Goal: Information Seeking & Learning: Learn about a topic

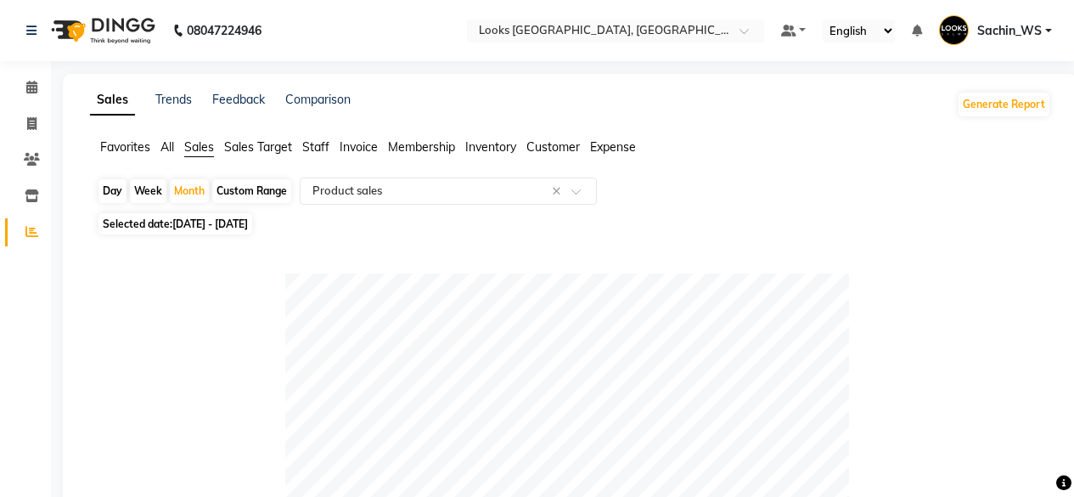
select select "full_report"
select select "csv"
select select "100"
click at [203, 143] on span "Sales" at bounding box center [199, 146] width 30 height 15
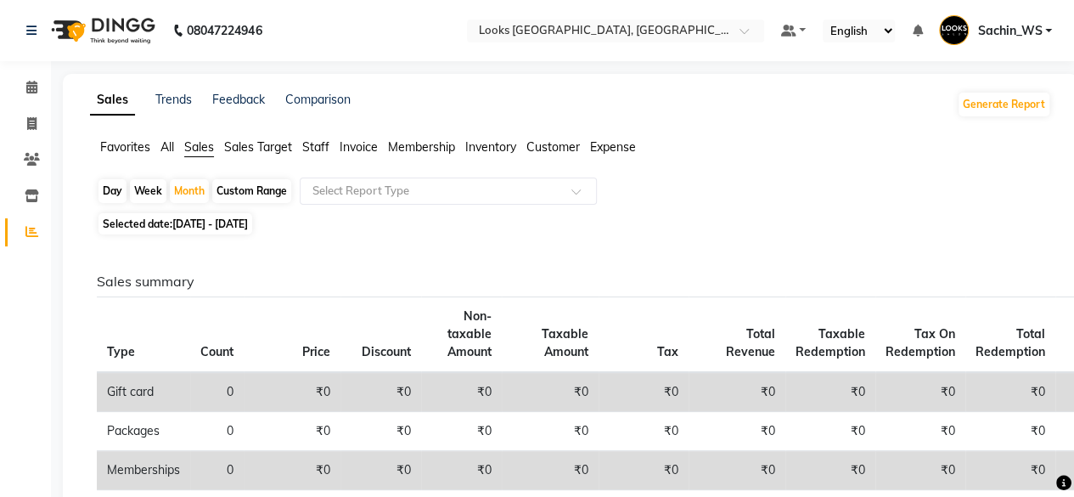
click at [386, 176] on app-reports "Favorites All Sales Sales Target Staff Invoice Membership Inventory Customer Ex…" at bounding box center [570, 454] width 981 height 633
click at [397, 189] on input "text" at bounding box center [431, 191] width 245 height 17
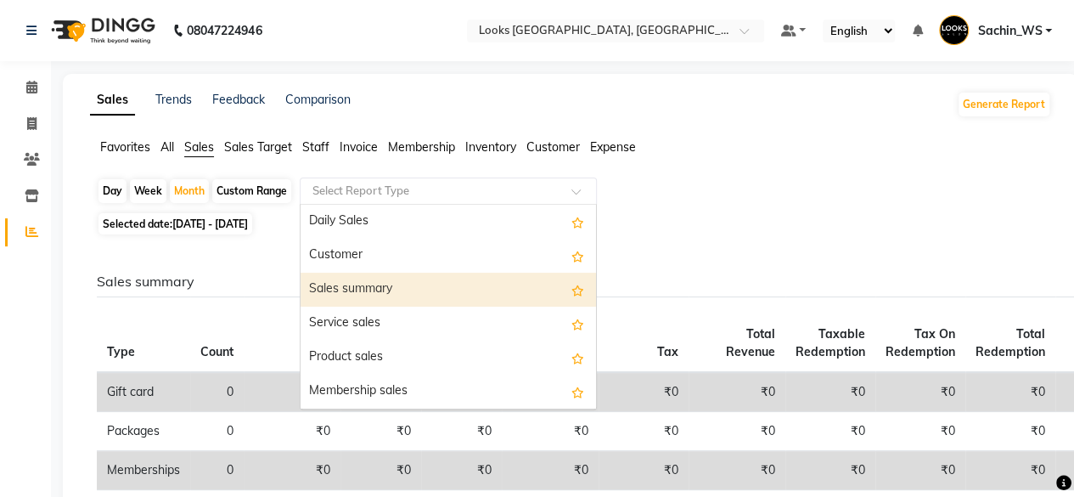
click at [404, 284] on div "Sales summary" at bounding box center [448, 290] width 295 height 34
select select "full_report"
select select "csv"
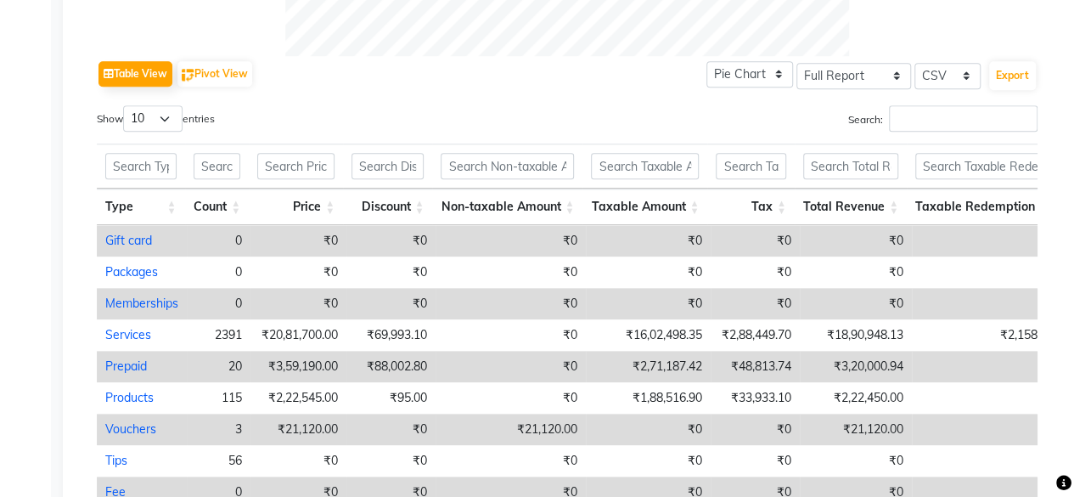
scroll to position [841, 0]
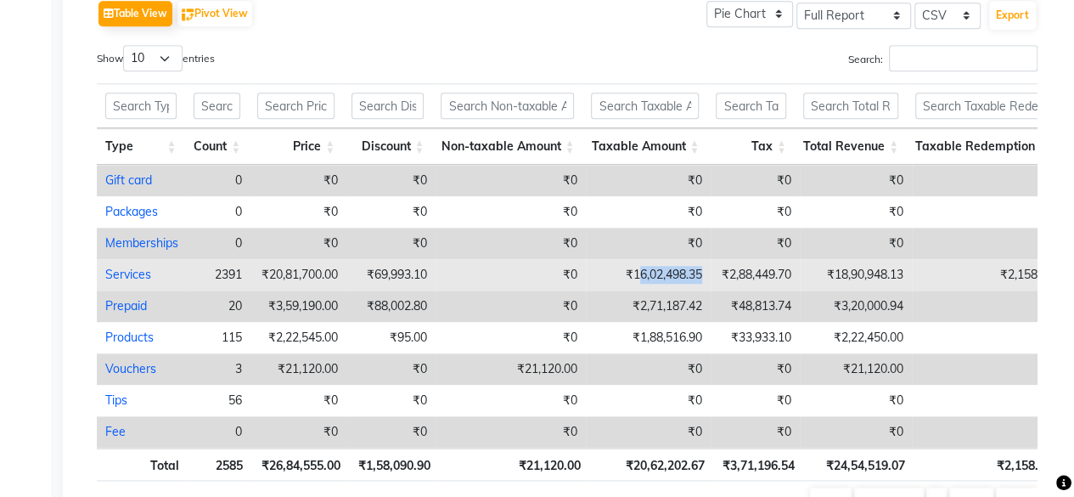
drag, startPoint x: 635, startPoint y: 271, endPoint x: 702, endPoint y: 272, distance: 67.1
click at [702, 272] on td "₹16,02,498.35" at bounding box center [648, 274] width 125 height 31
select select "full_report"
select select "csv"
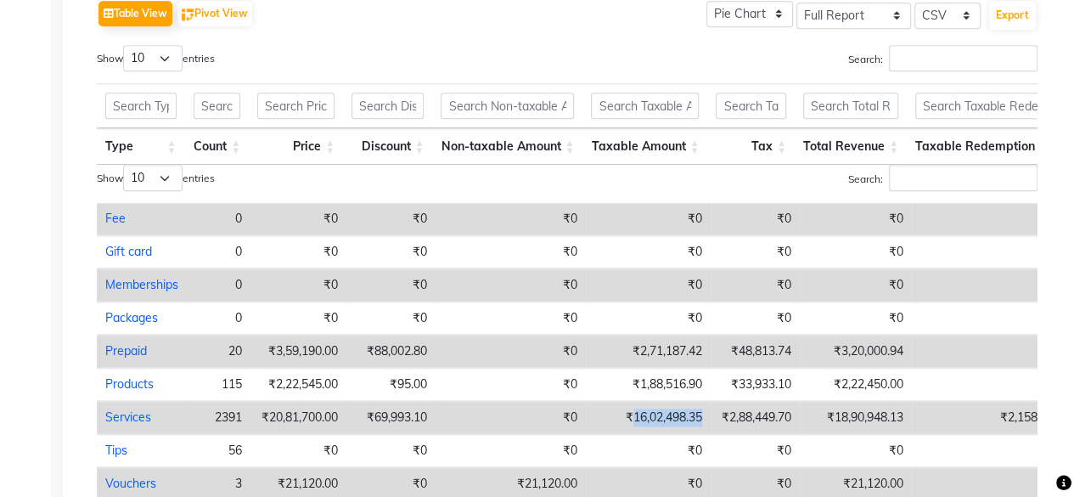
copy td "16,02,498.35"
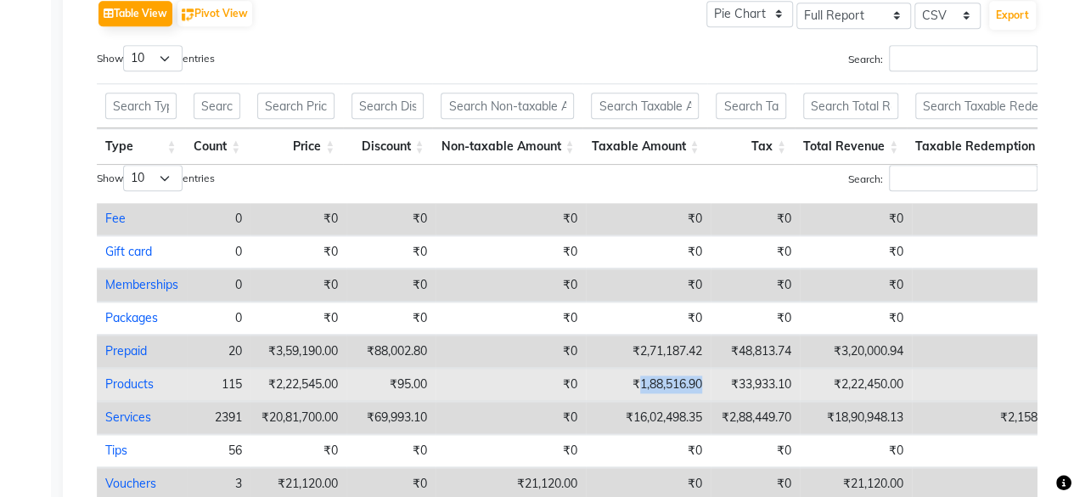
copy td "1,88,516.90"
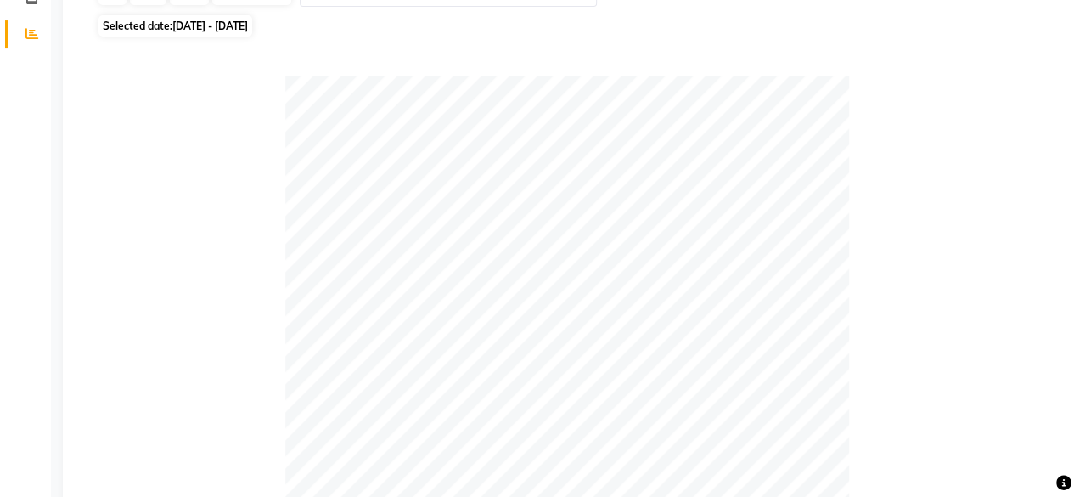
scroll to position [171, 0]
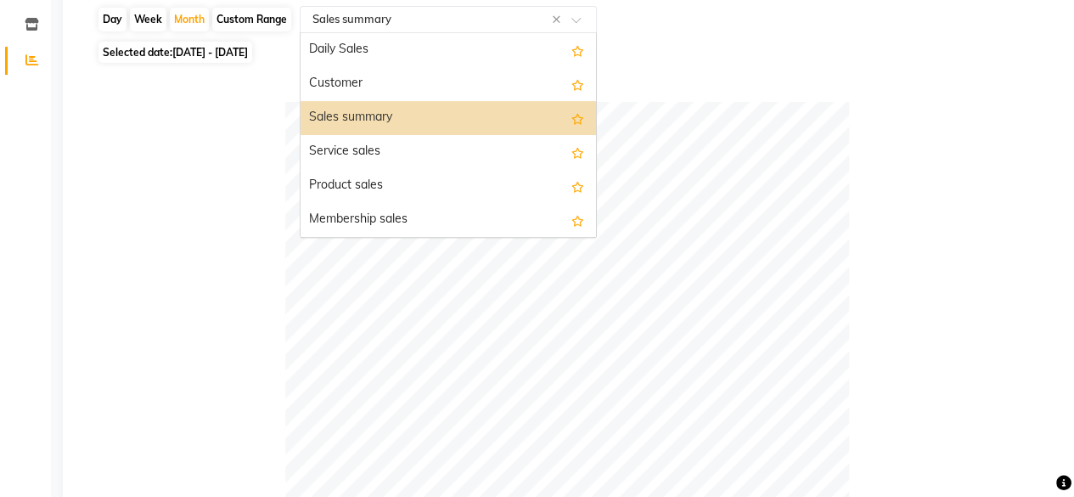
drag, startPoint x: 487, startPoint y: 8, endPoint x: 435, endPoint y: 113, distance: 116.9
click at [435, 33] on ng-select "Select Report Type × Sales summary × Daily Sales Customer Sales summary Service…" at bounding box center [448, 19] width 297 height 27
click at [435, 113] on div "Sales summary" at bounding box center [448, 118] width 295 height 34
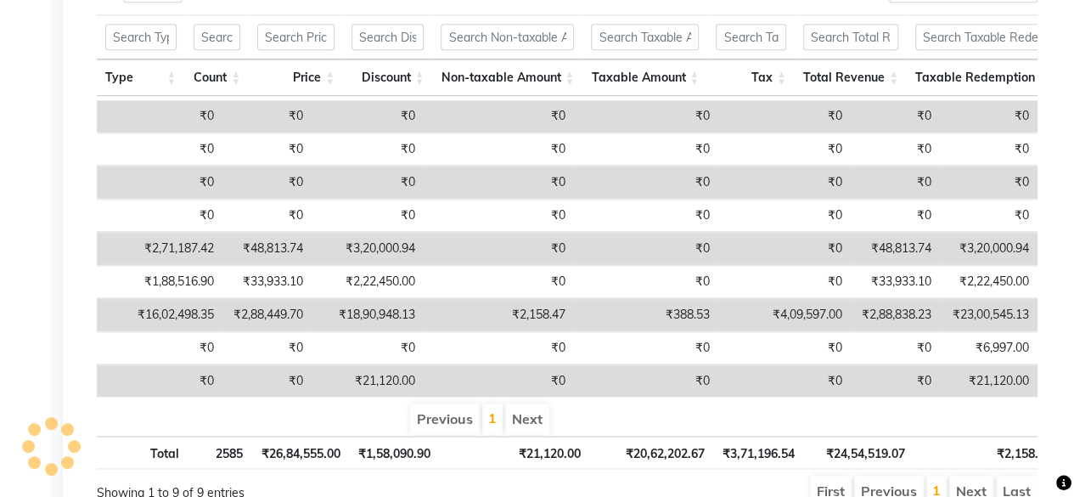
scroll to position [914, 0]
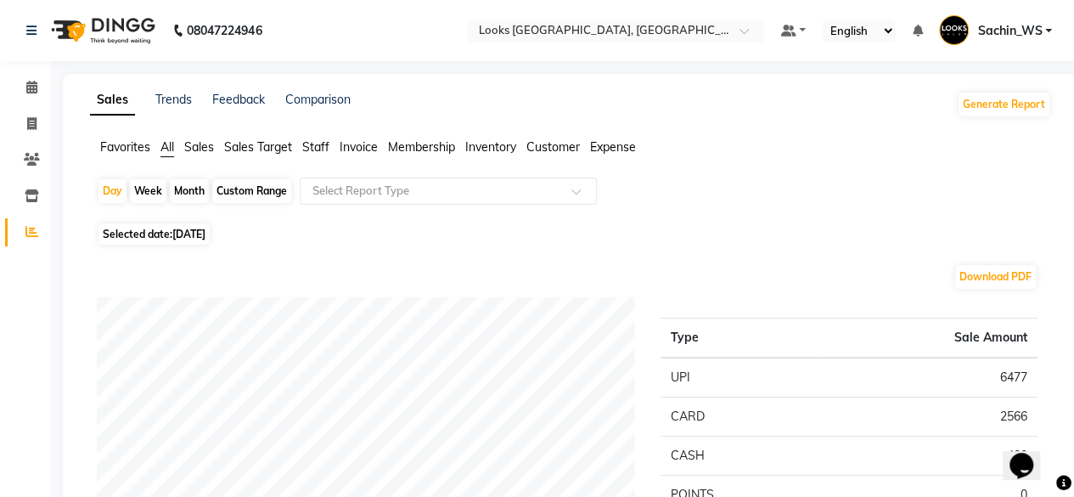
click at [205, 144] on span "Sales" at bounding box center [199, 146] width 30 height 15
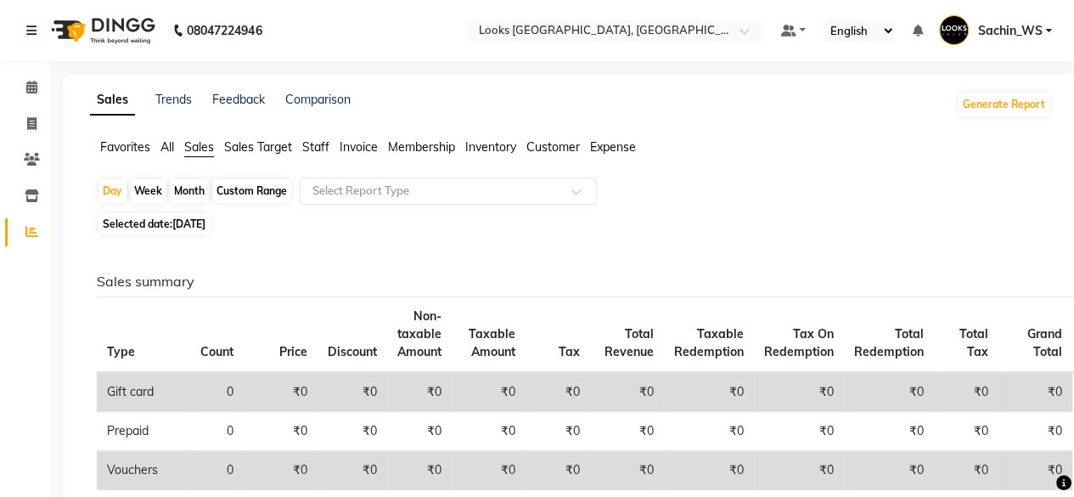
click at [188, 196] on div "Month" at bounding box center [189, 191] width 39 height 24
select select "9"
select select "2025"
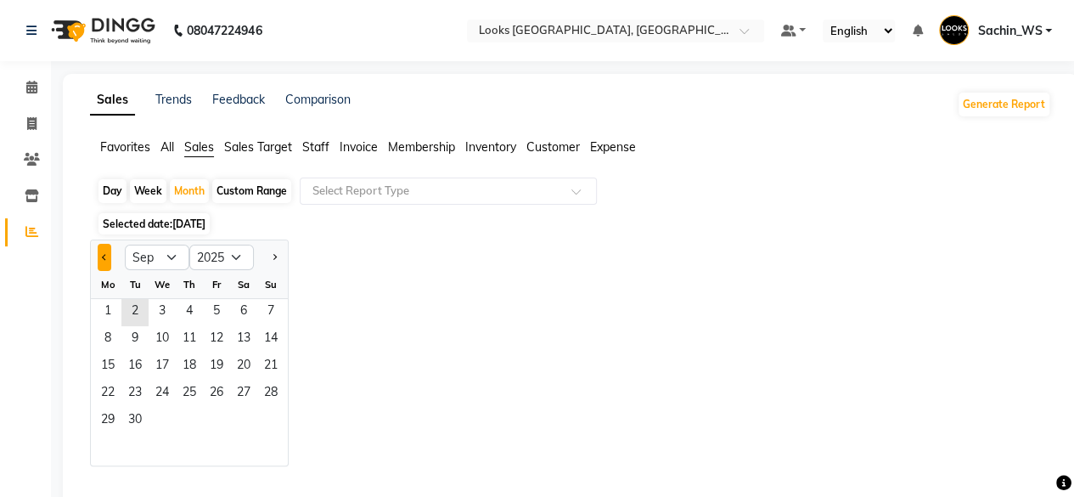
click at [100, 267] on button "Previous month" at bounding box center [105, 257] width 14 height 27
select select "8"
click at [216, 313] on span "1" at bounding box center [216, 312] width 27 height 27
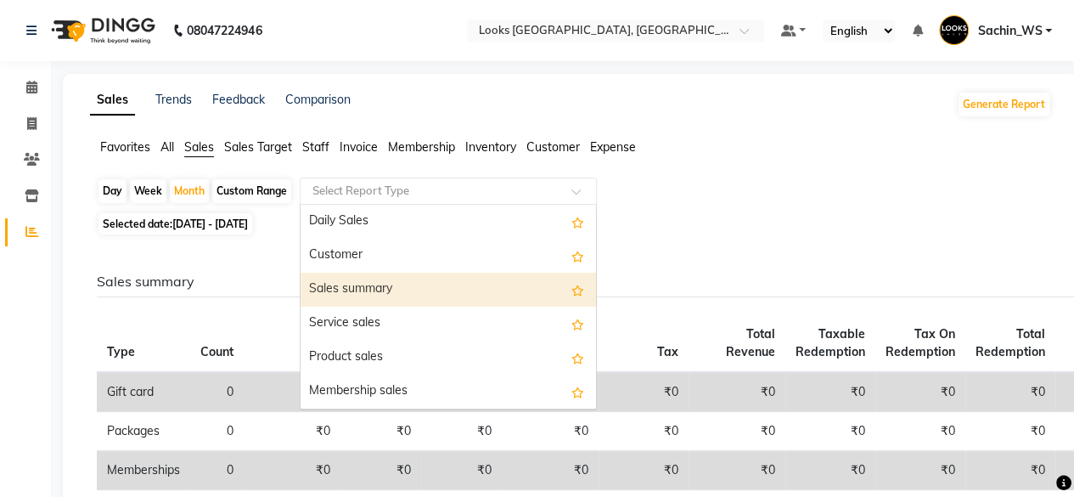
drag, startPoint x: 428, startPoint y: 197, endPoint x: 419, endPoint y: 287, distance: 90.5
click at [419, 205] on ng-select "Select Report Type Daily Sales Customer Sales summary Service sales Product sal…" at bounding box center [448, 190] width 297 height 27
click at [419, 287] on div "Sales summary" at bounding box center [448, 290] width 295 height 34
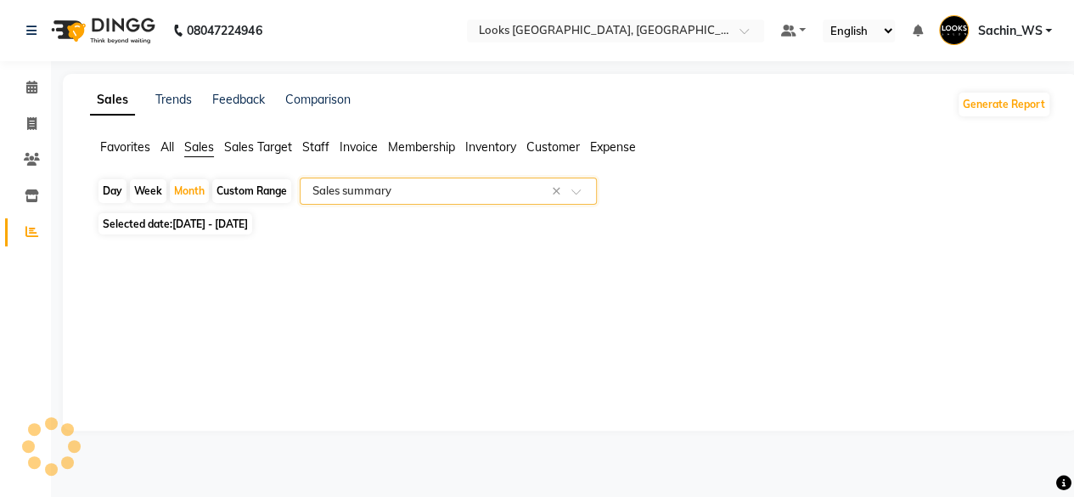
select select "full_report"
select select "csv"
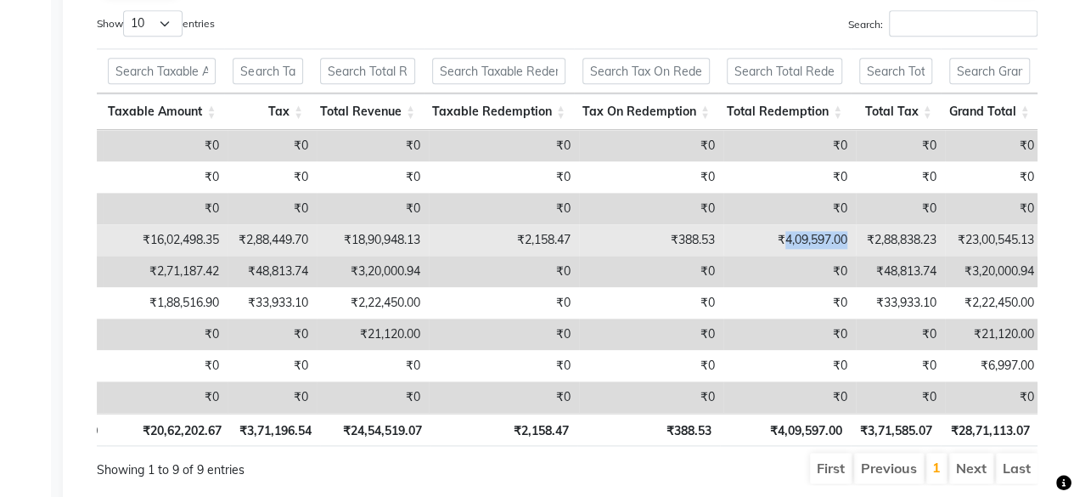
copy td "4,09,597.00"
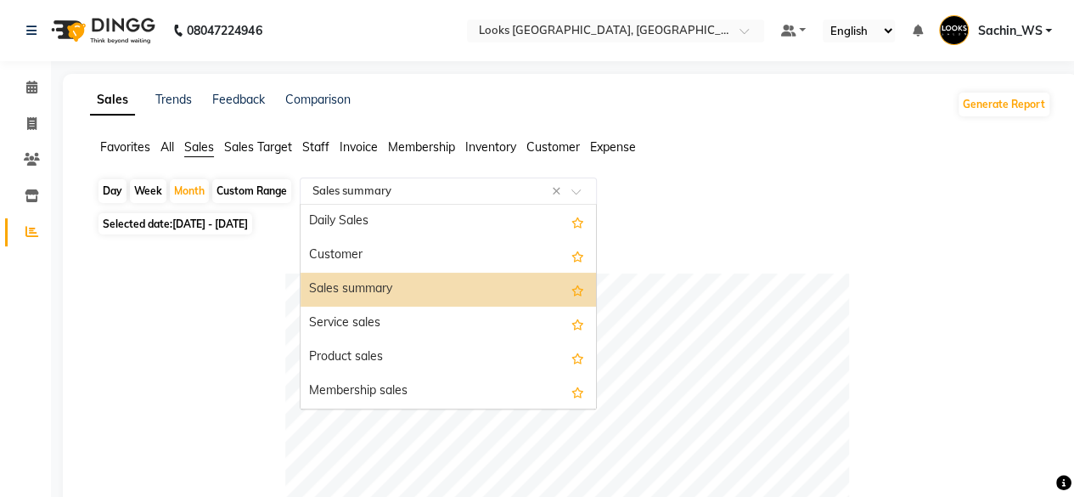
click at [363, 185] on input "text" at bounding box center [431, 191] width 245 height 17
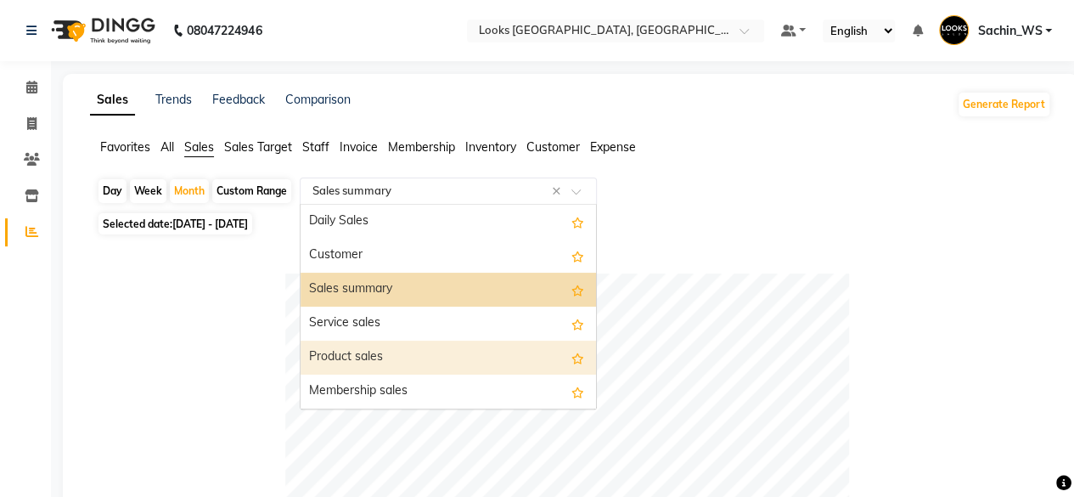
click at [402, 344] on div "Product sales" at bounding box center [448, 357] width 295 height 34
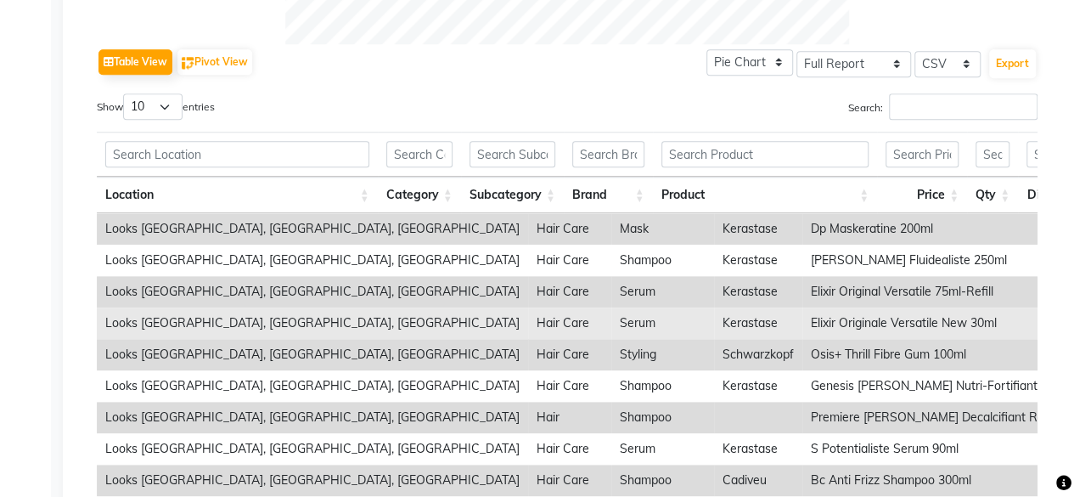
scroll to position [797, 0]
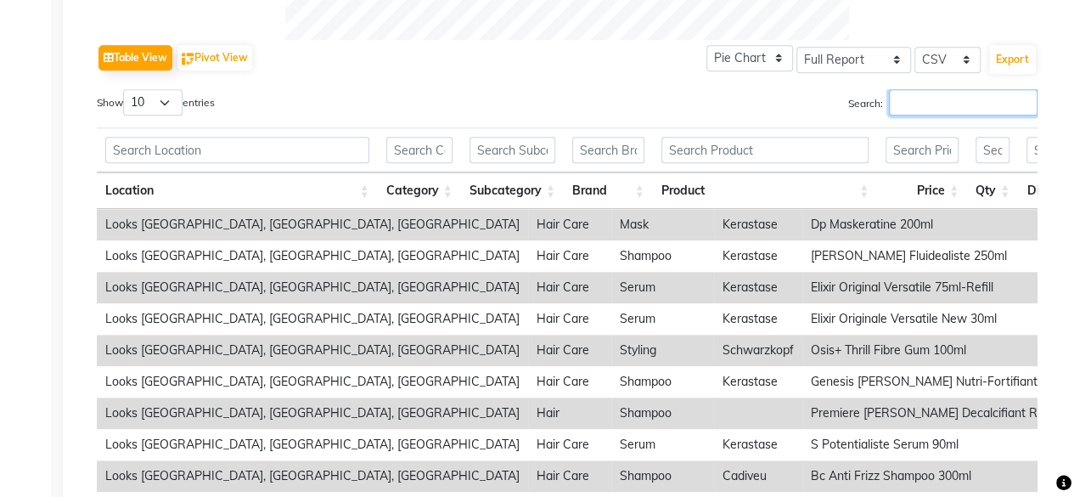
click at [939, 96] on input "Search:" at bounding box center [963, 102] width 149 height 26
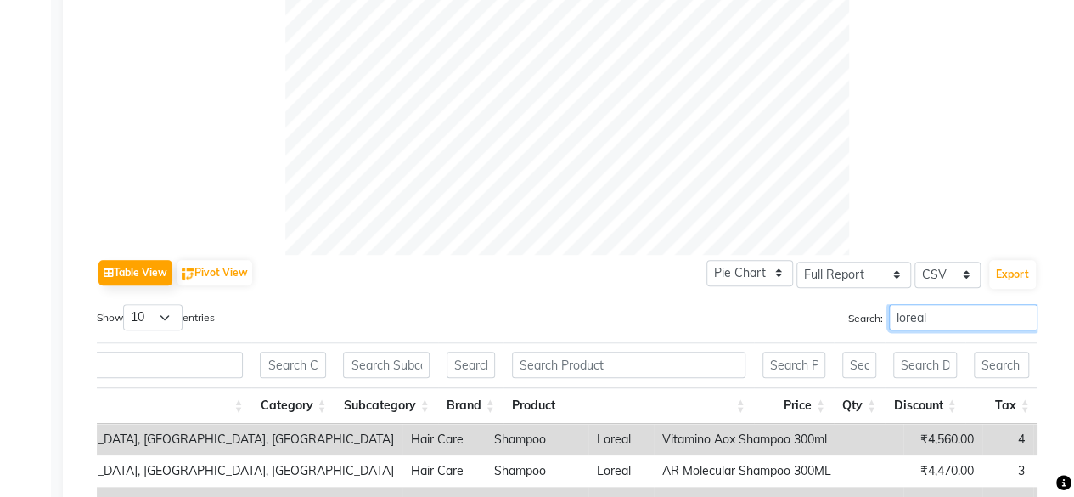
scroll to position [579, 0]
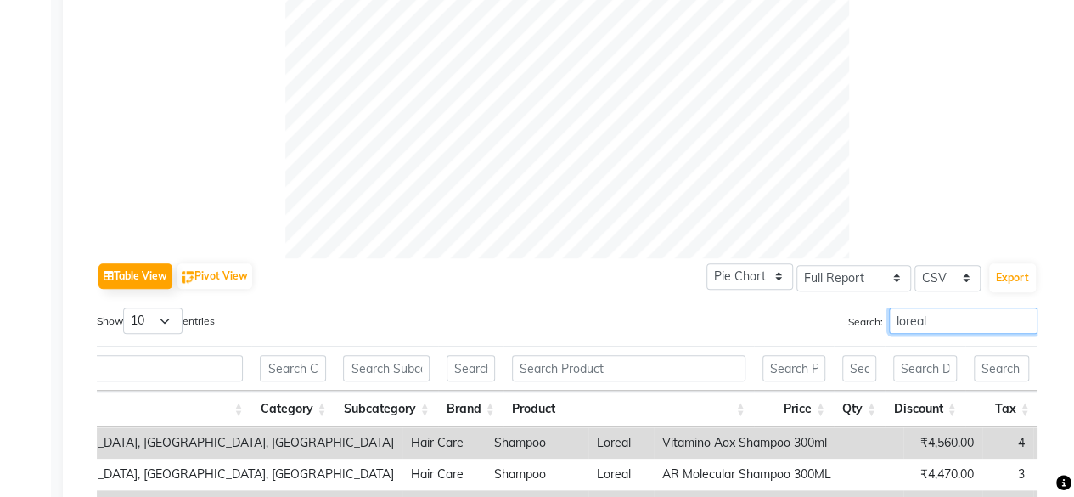
click at [919, 322] on input "loreal" at bounding box center [963, 320] width 149 height 26
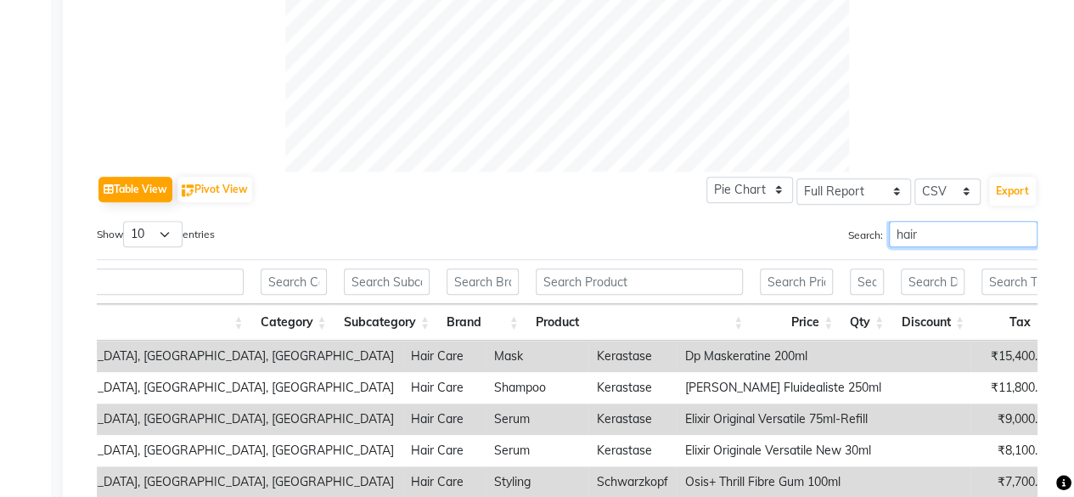
scroll to position [664, 0]
type input "hair"
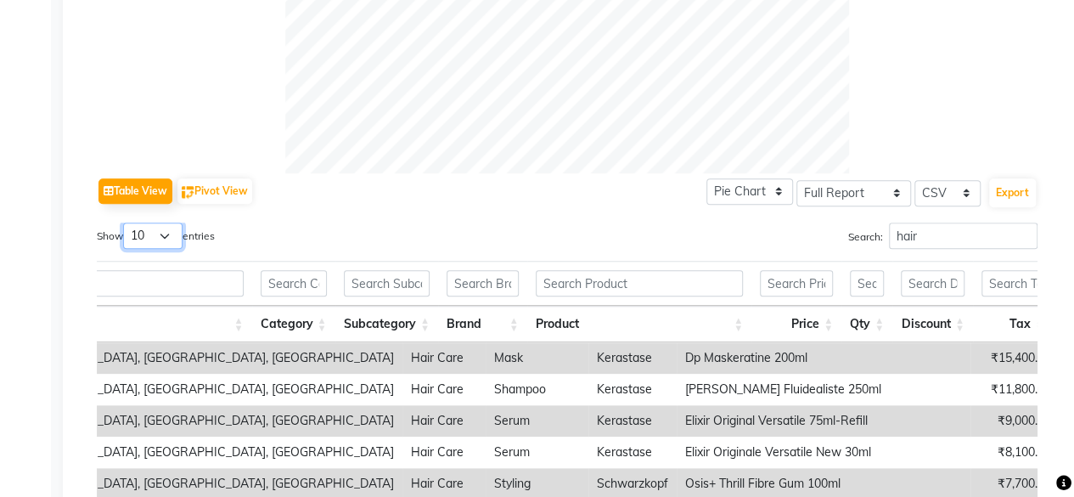
click at [146, 231] on select "10 25 50 100" at bounding box center [152, 235] width 59 height 26
select select "100"
click at [126, 222] on select "10 25 50 100" at bounding box center [152, 235] width 59 height 26
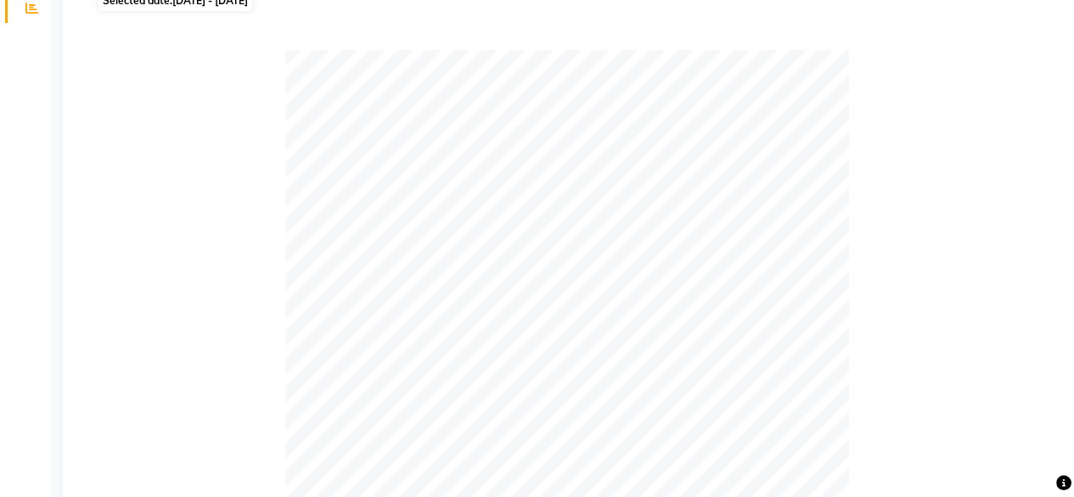
scroll to position [0, 0]
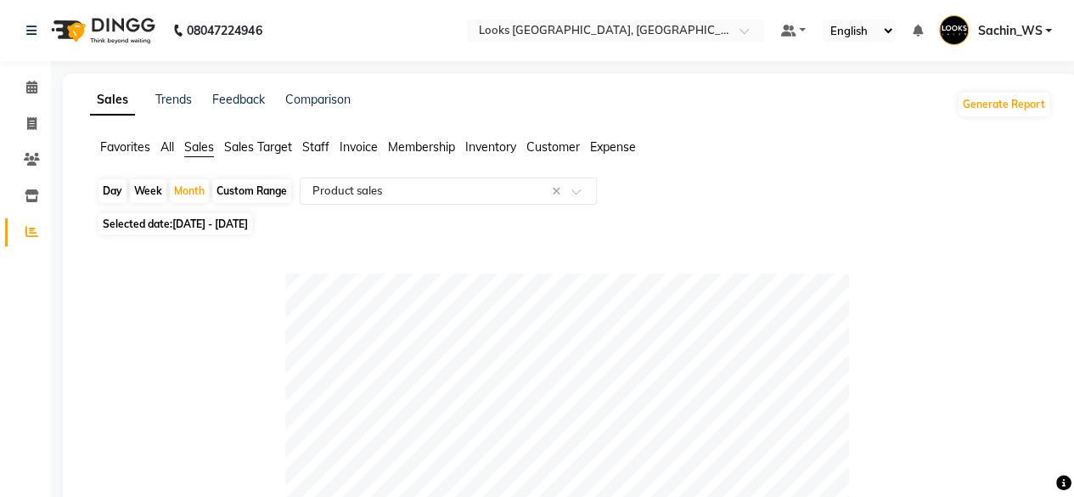
click at [239, 227] on span "[DATE] - [DATE]" at bounding box center [210, 223] width 76 height 13
select select "8"
select select "2025"
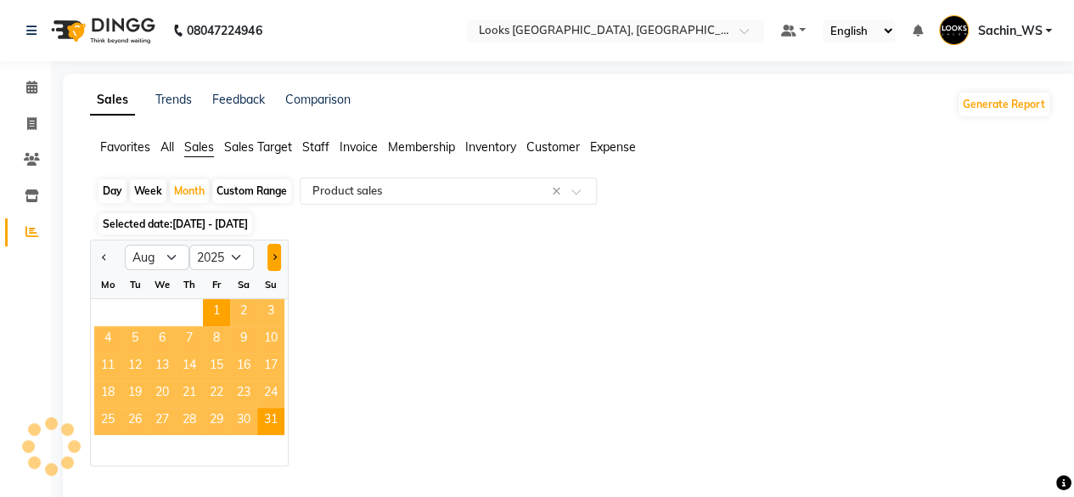
click at [273, 256] on span "Next month" at bounding box center [274, 257] width 6 height 6
select select "9"
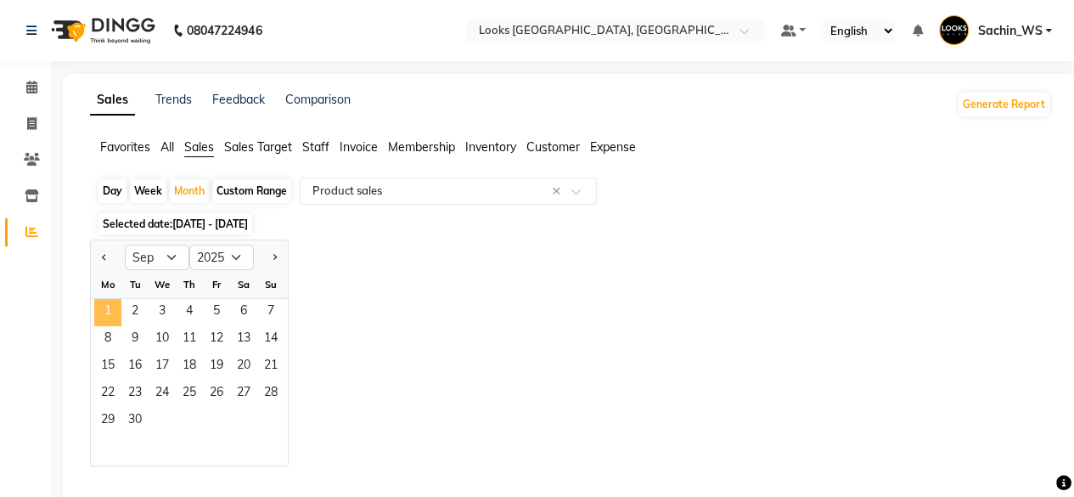
click at [104, 308] on span "1" at bounding box center [107, 312] width 27 height 27
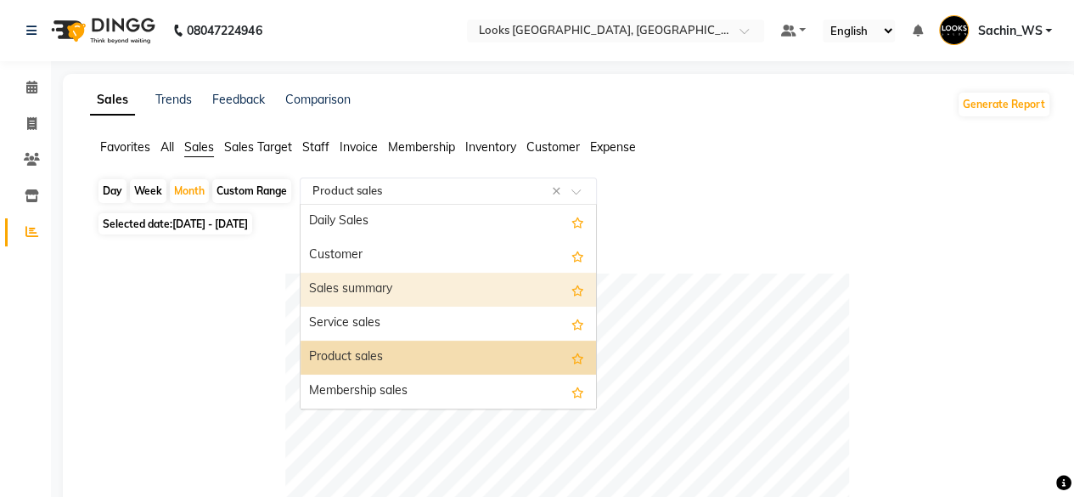
drag, startPoint x: 421, startPoint y: 188, endPoint x: 438, endPoint y: 320, distance: 132.7
click at [438, 205] on ng-select "Select Report Type × Product sales × Daily Sales Customer Sales summary Service…" at bounding box center [448, 190] width 297 height 27
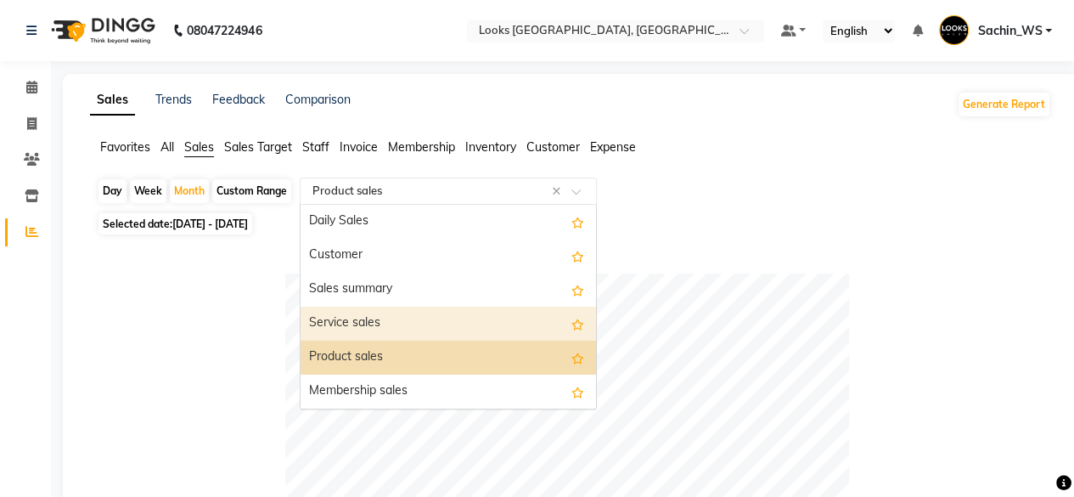
click at [438, 320] on div "Service sales" at bounding box center [448, 323] width 295 height 34
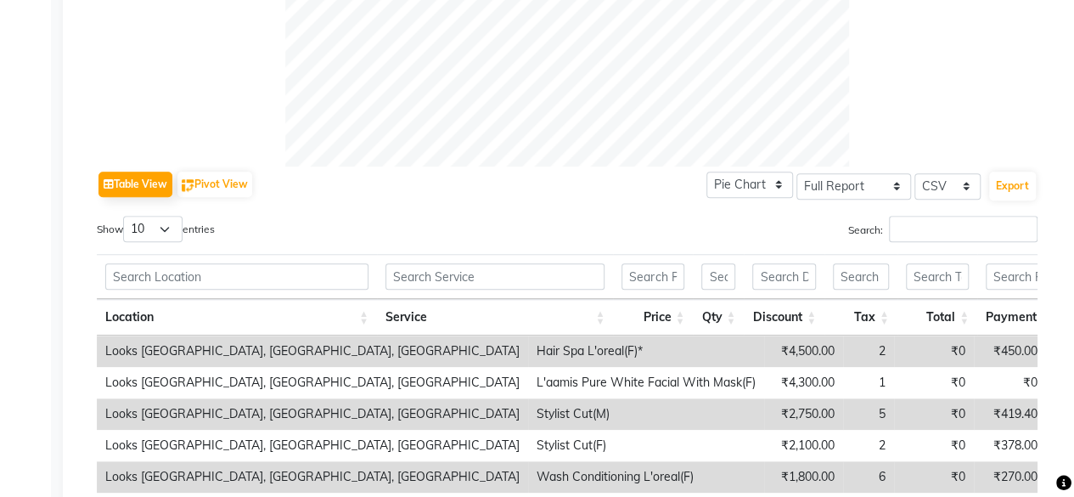
scroll to position [683, 0]
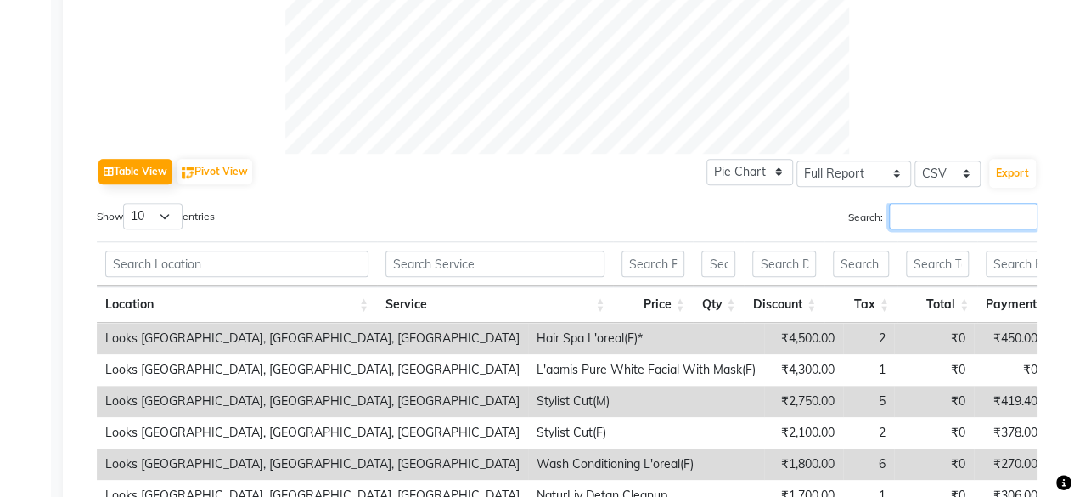
click at [964, 216] on input "Search:" at bounding box center [963, 216] width 149 height 26
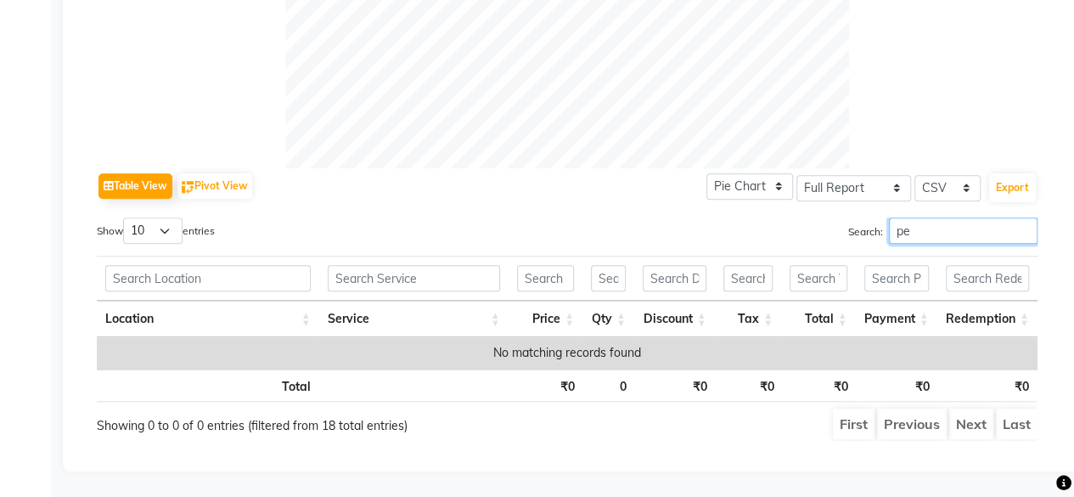
type input "p"
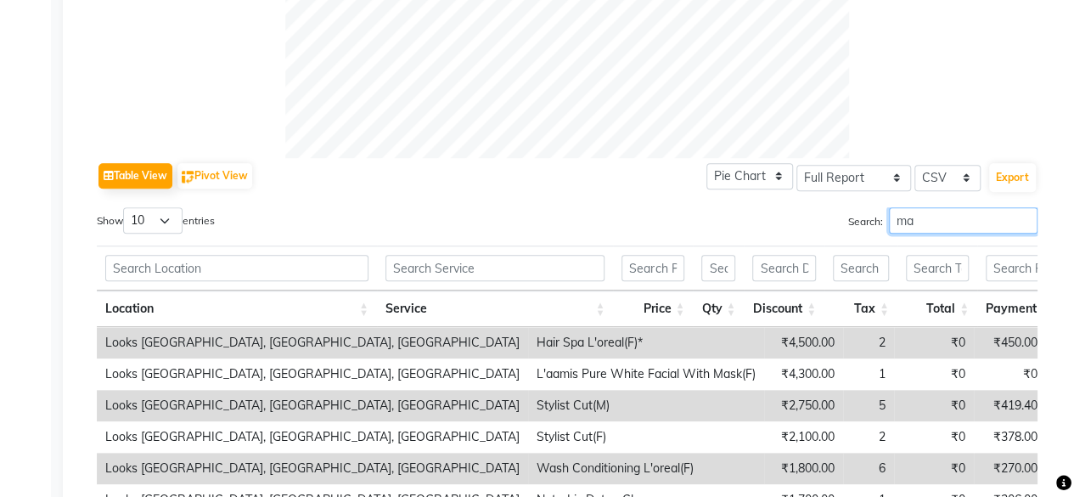
scroll to position [683, 0]
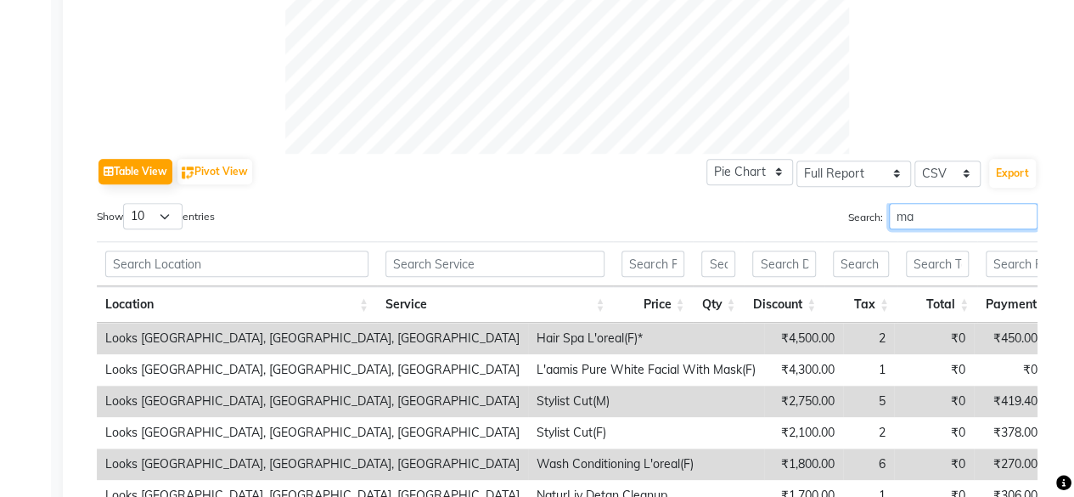
type input "m"
